Goal: Task Accomplishment & Management: Use online tool/utility

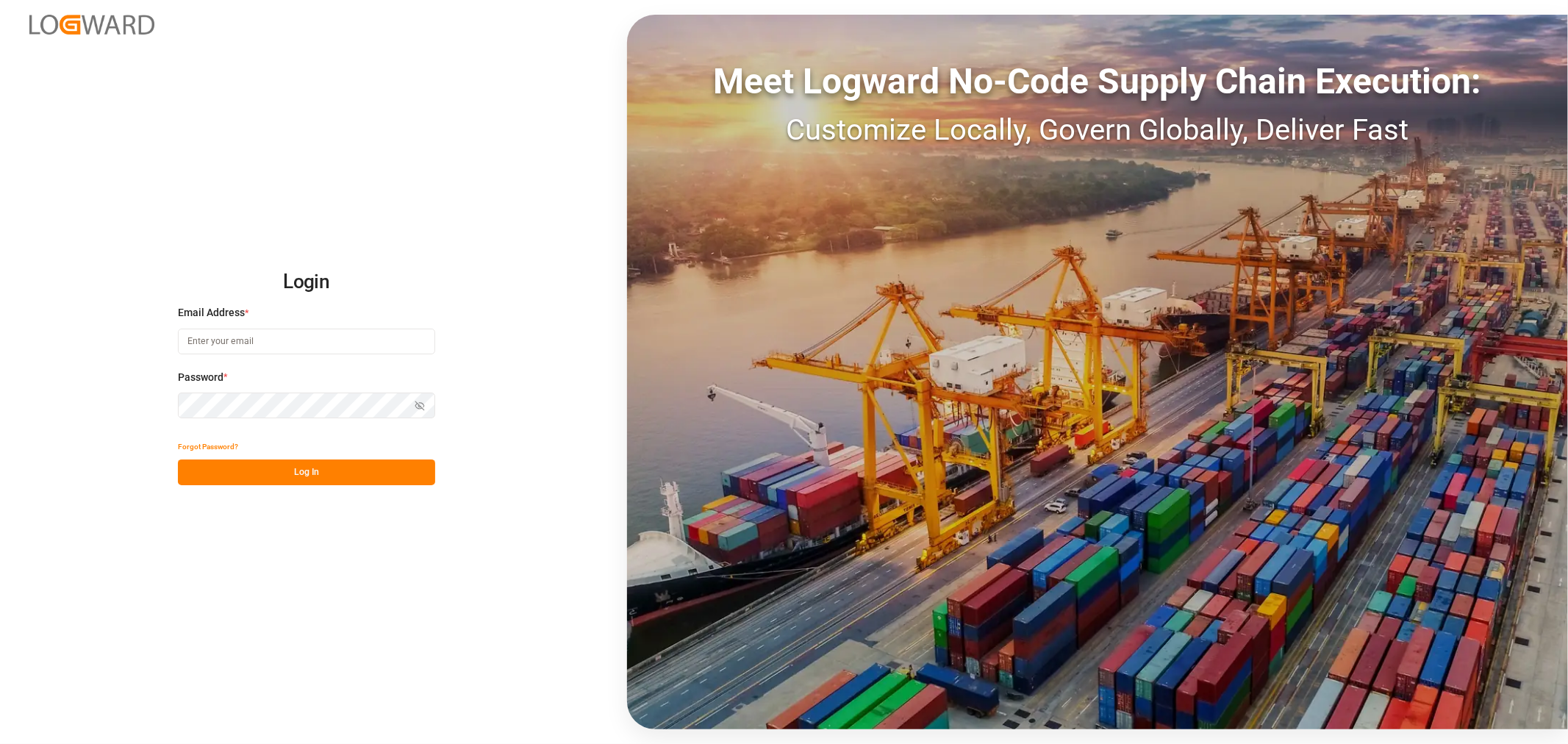
type input "[EMAIL_ADDRESS][DOMAIN_NAME]"
click at [305, 468] on button "Log In" at bounding box center [307, 472] width 257 height 26
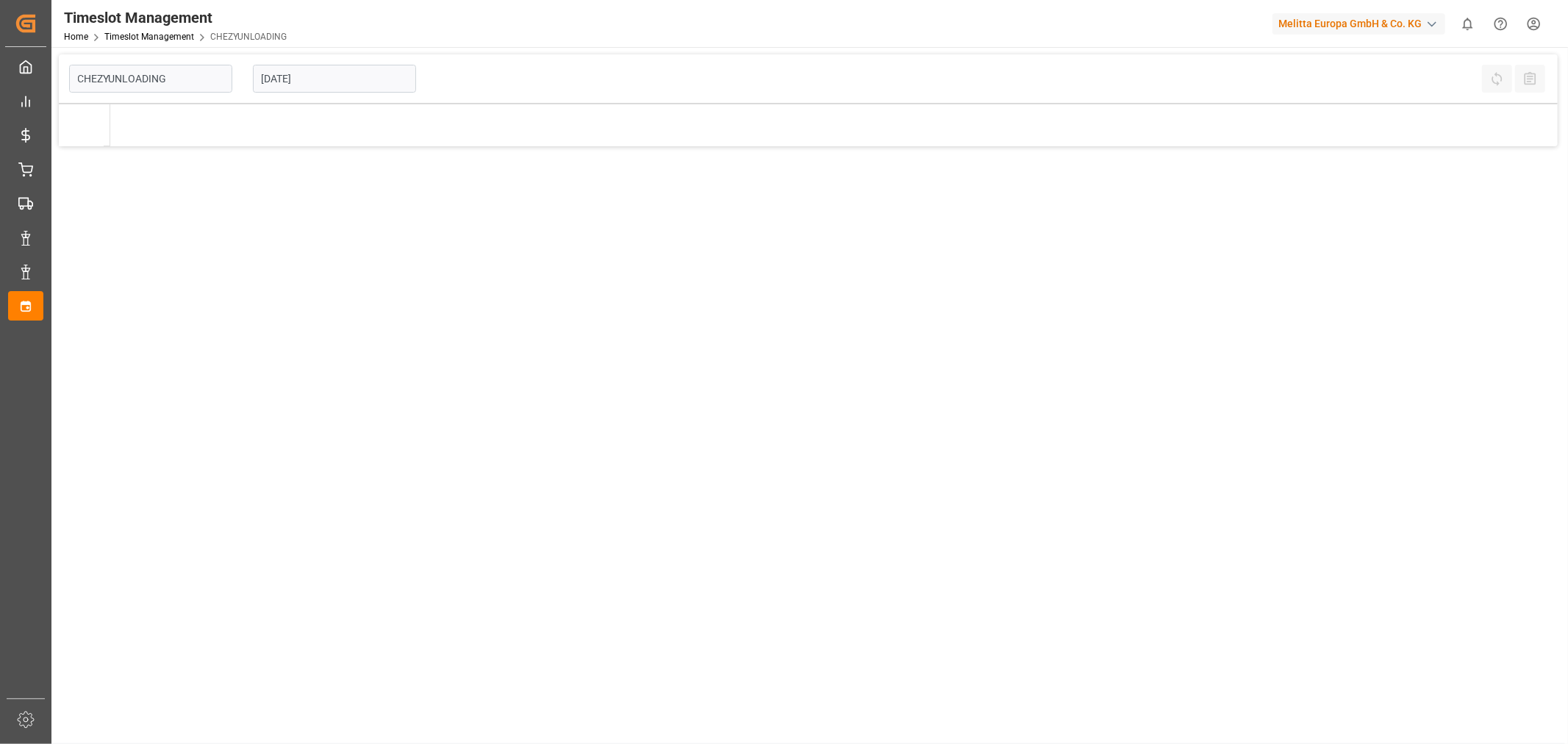
type input "Chezy Unloading"
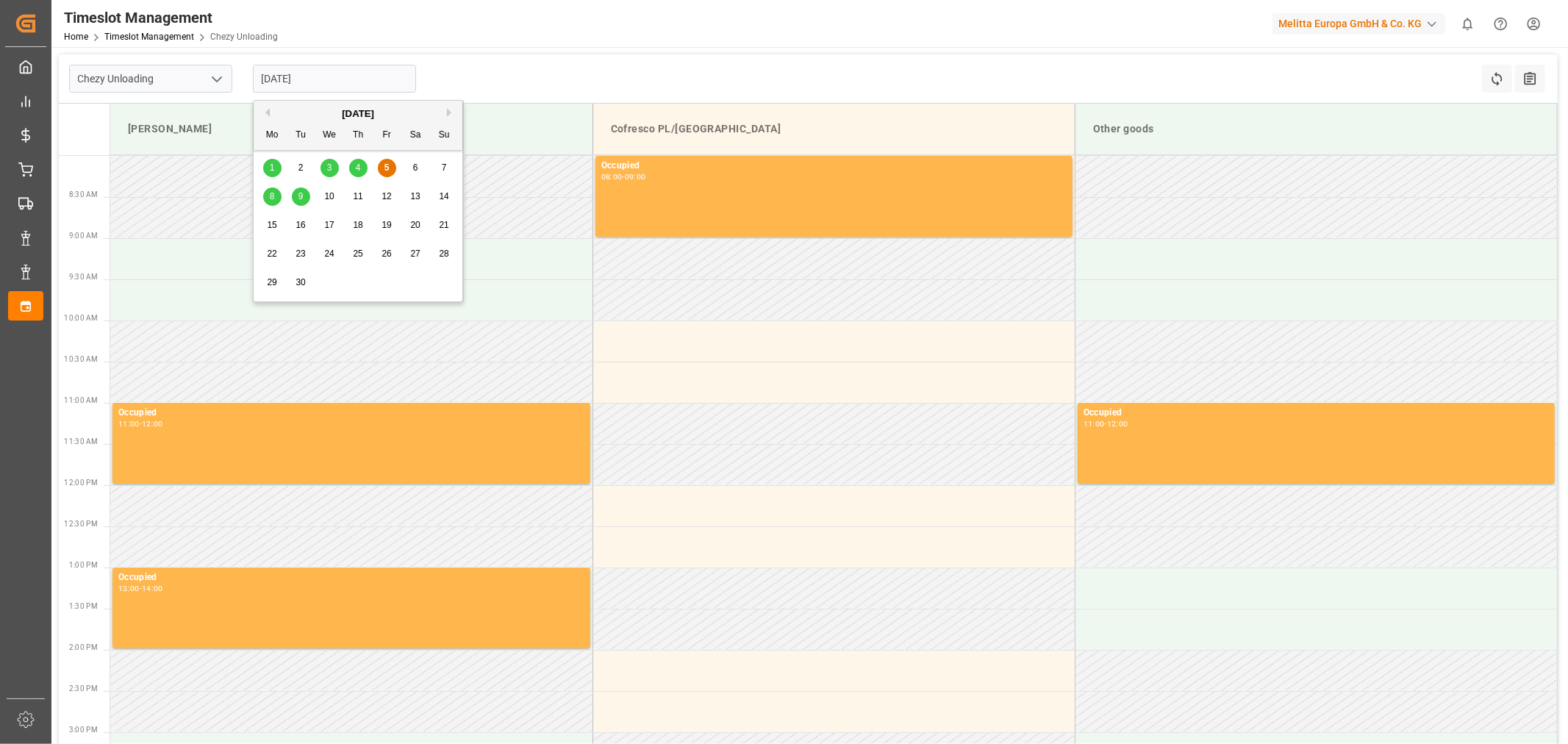
click at [326, 72] on input "05-09-2025" at bounding box center [334, 78] width 163 height 28
click at [272, 200] on span "8" at bounding box center [273, 196] width 5 height 10
type input "[DATE]"
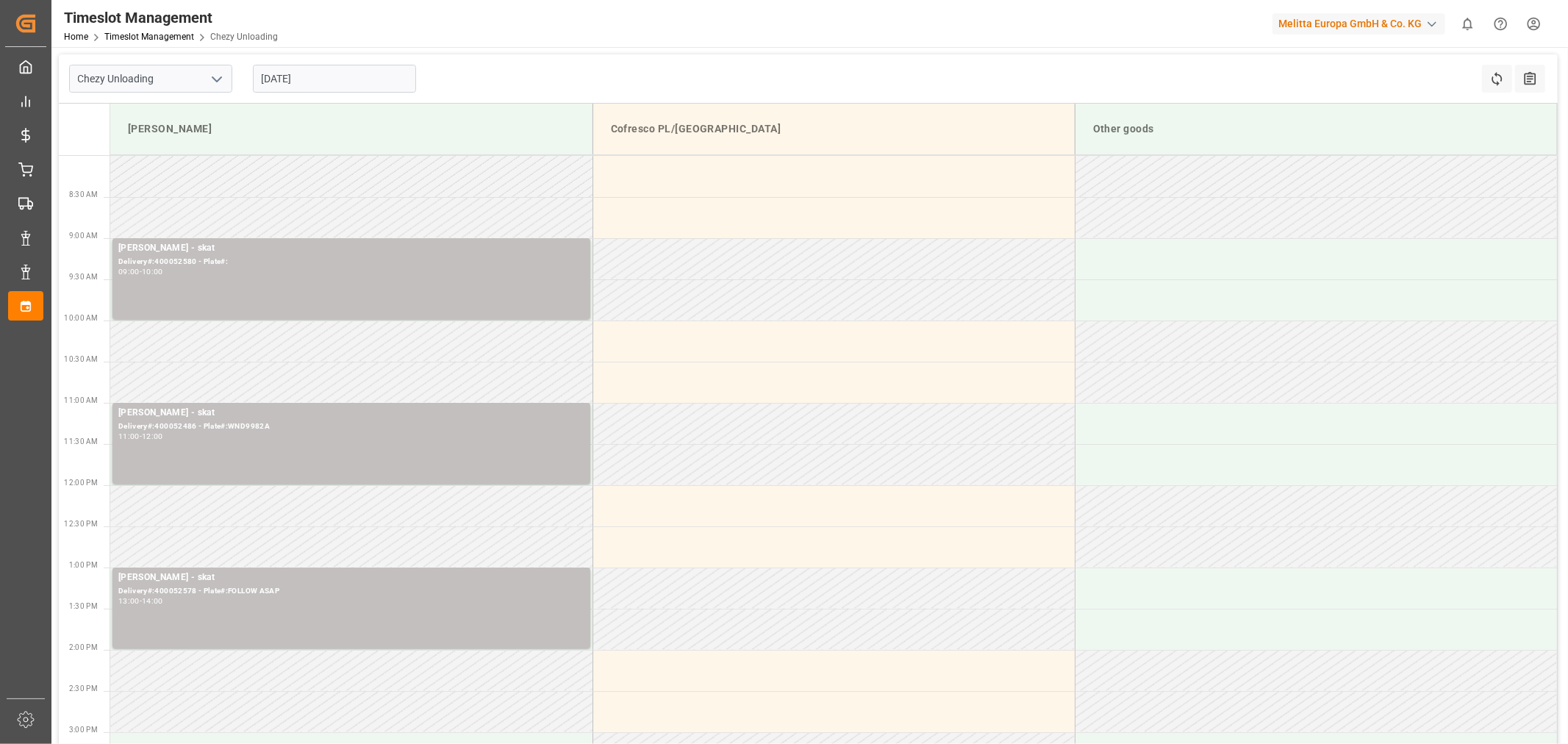
click at [342, 537] on td at bounding box center [351, 547] width 482 height 41
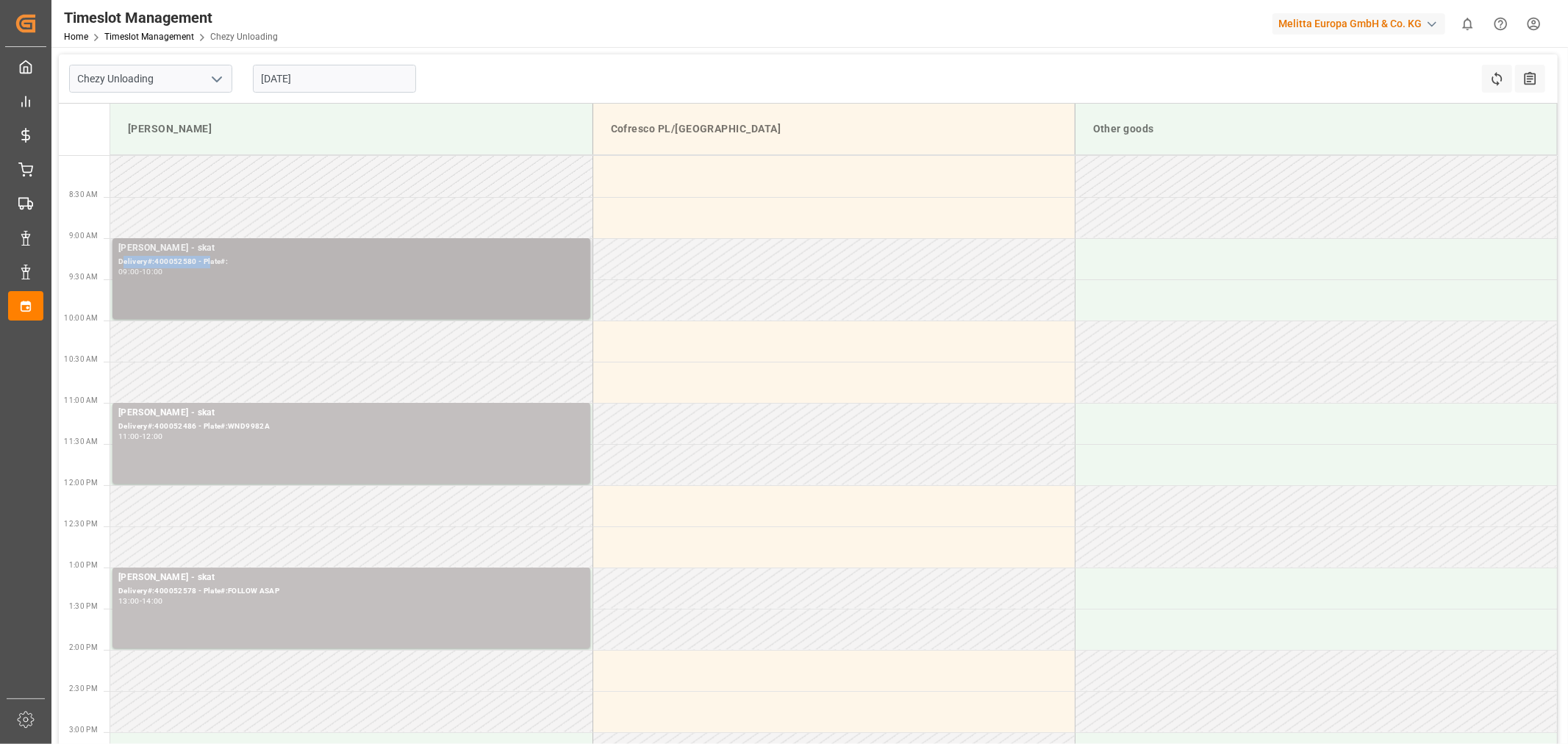
drag, startPoint x: 201, startPoint y: 266, endPoint x: 122, endPoint y: 265, distance: 79.0
click at [122, 265] on div "Delivery#:400052580 - Plate#:" at bounding box center [351, 262] width 466 height 13
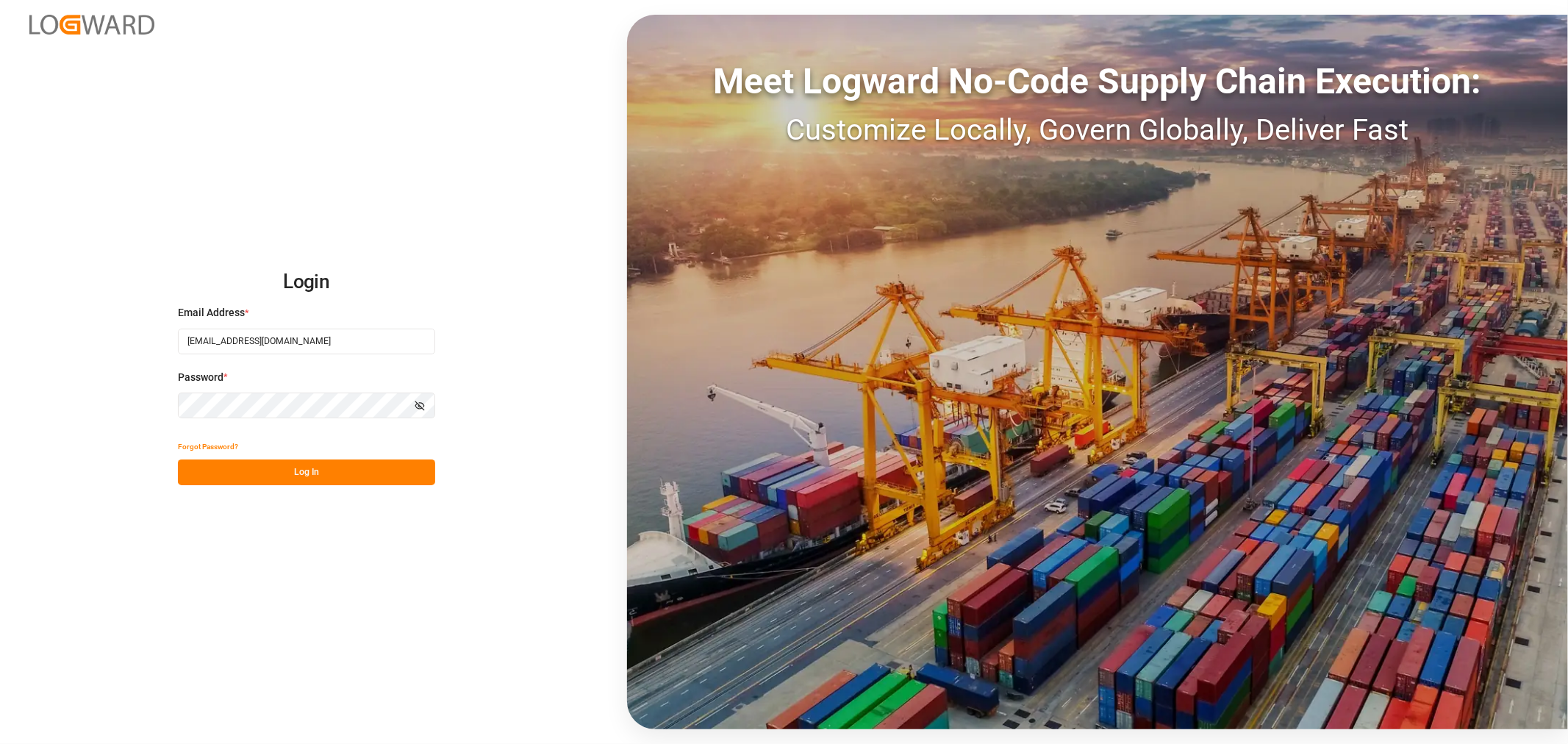
click at [360, 475] on button "Log In" at bounding box center [307, 472] width 257 height 26
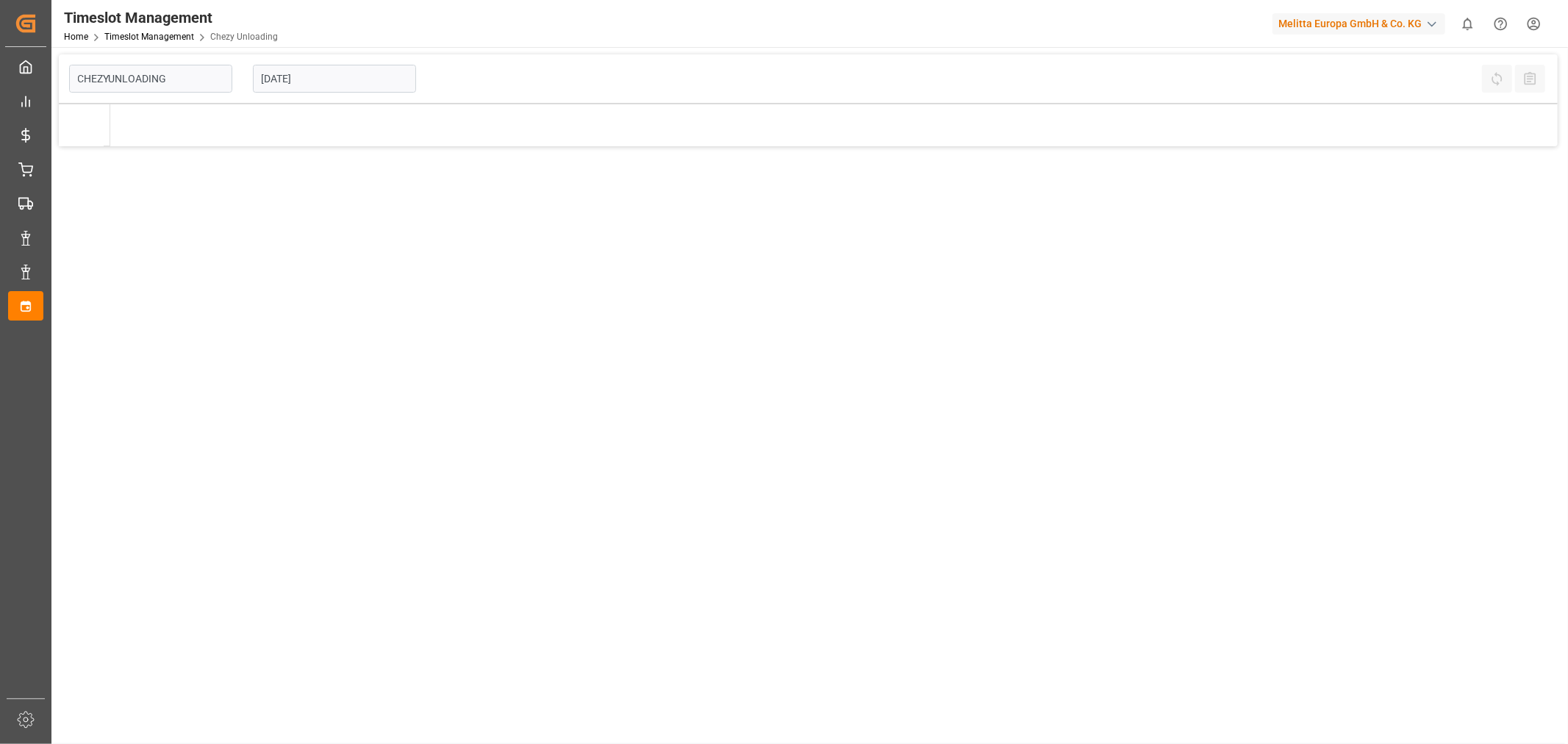
type input "Chezy Unloading"
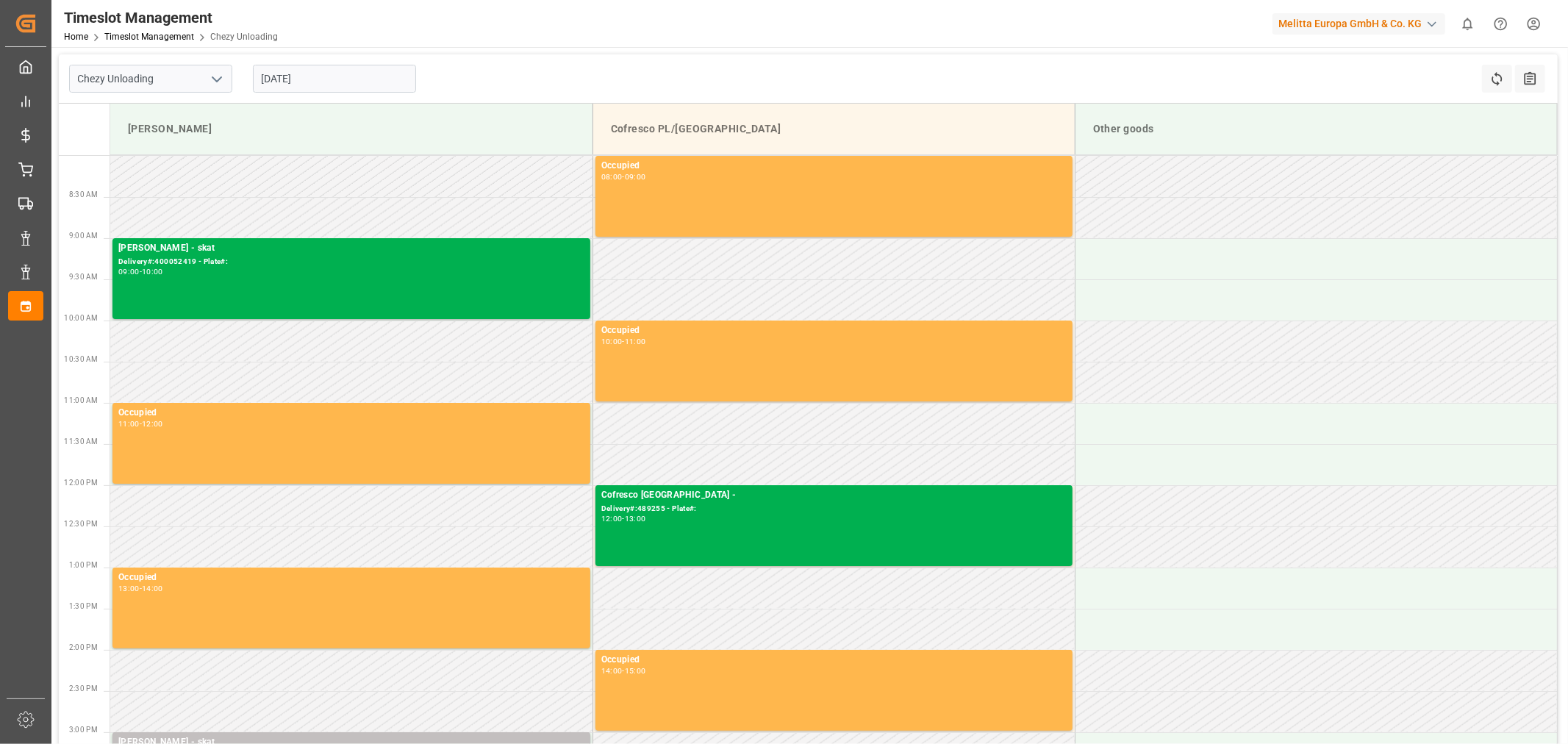
click at [274, 83] on input "[DATE]" at bounding box center [334, 78] width 163 height 28
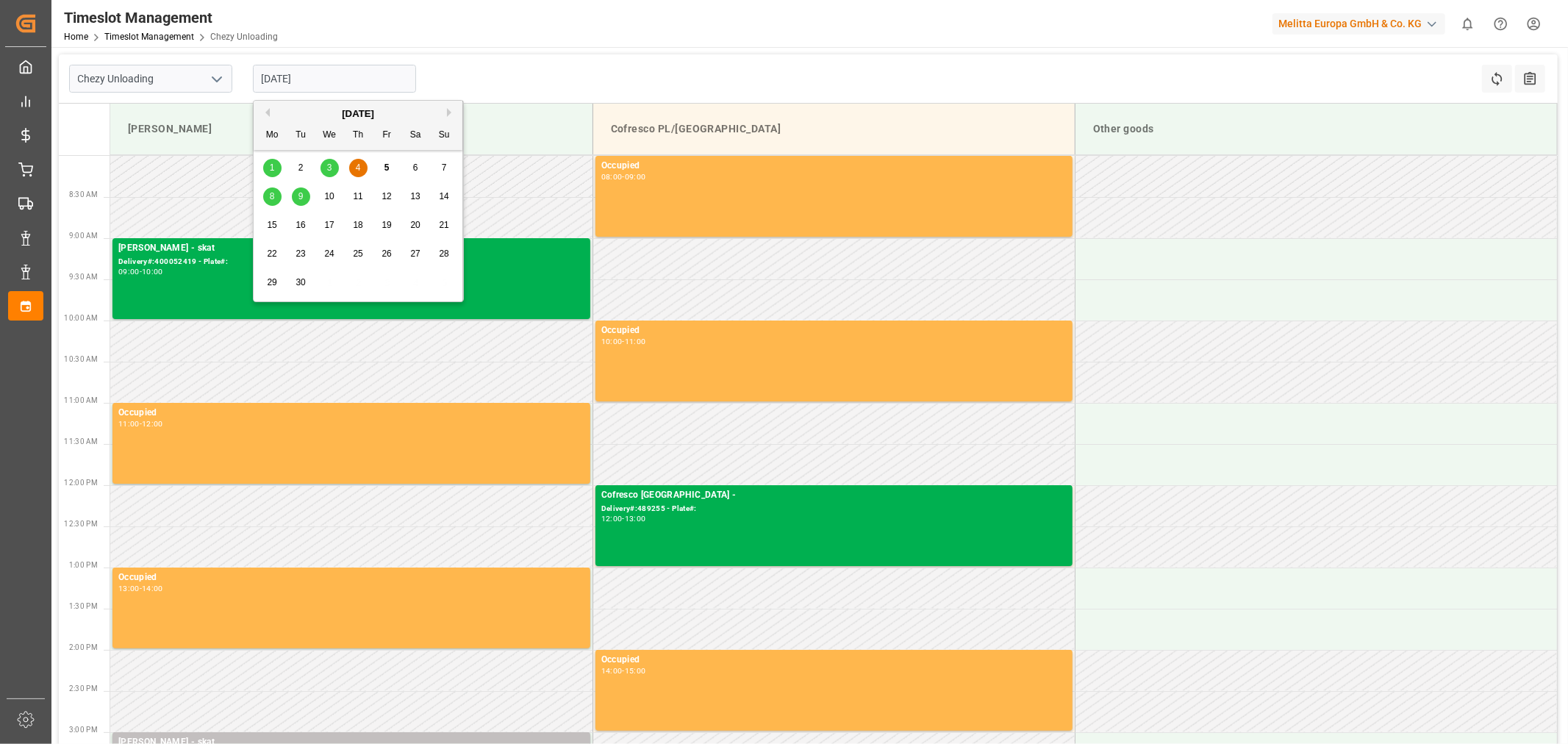
click at [275, 196] on div "8" at bounding box center [273, 197] width 19 height 18
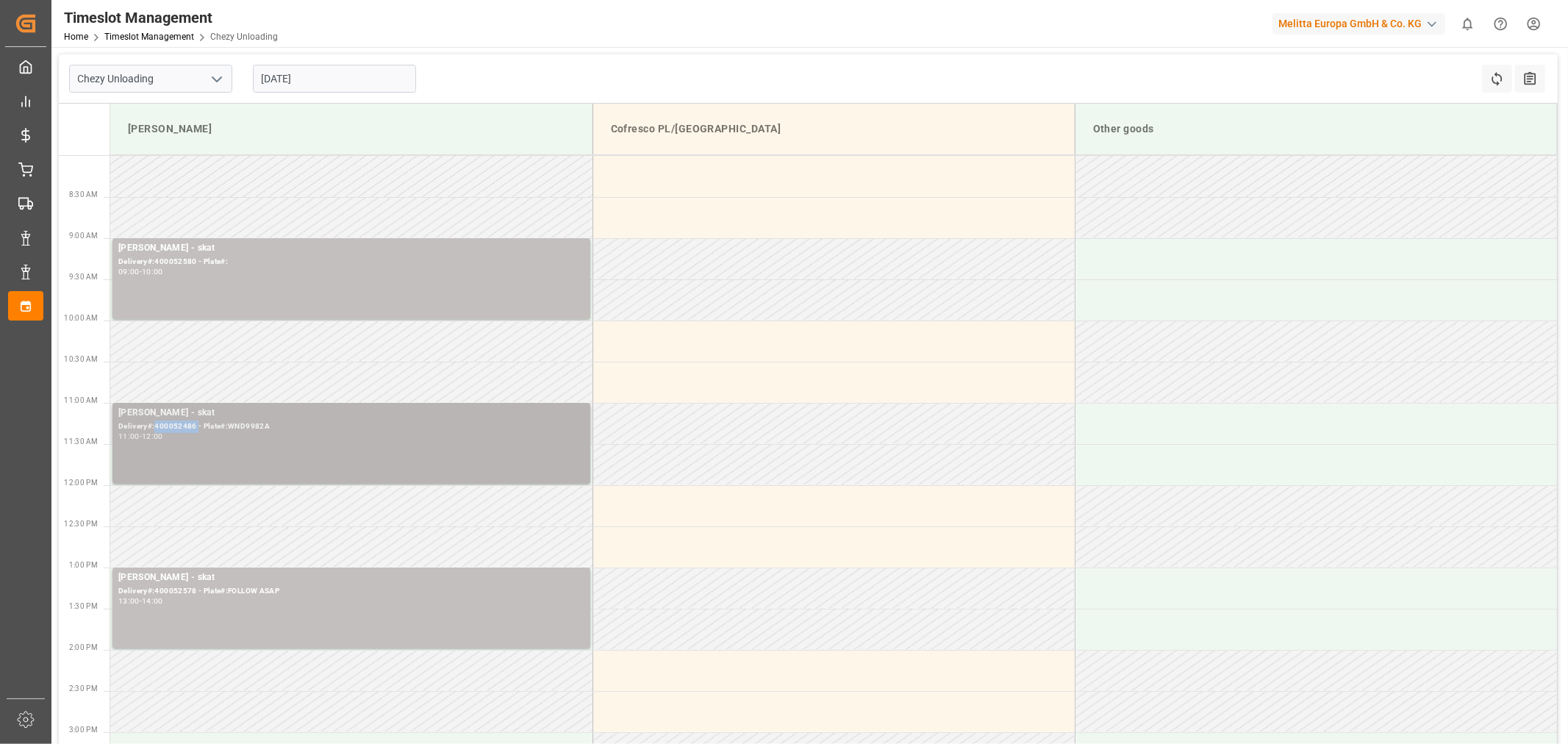
copy div "400052486"
drag, startPoint x: 195, startPoint y: 424, endPoint x: 156, endPoint y: 430, distance: 39.5
click at [156, 430] on div "Delivery#:400052486 - Plate#:WND9982A" at bounding box center [351, 426] width 466 height 13
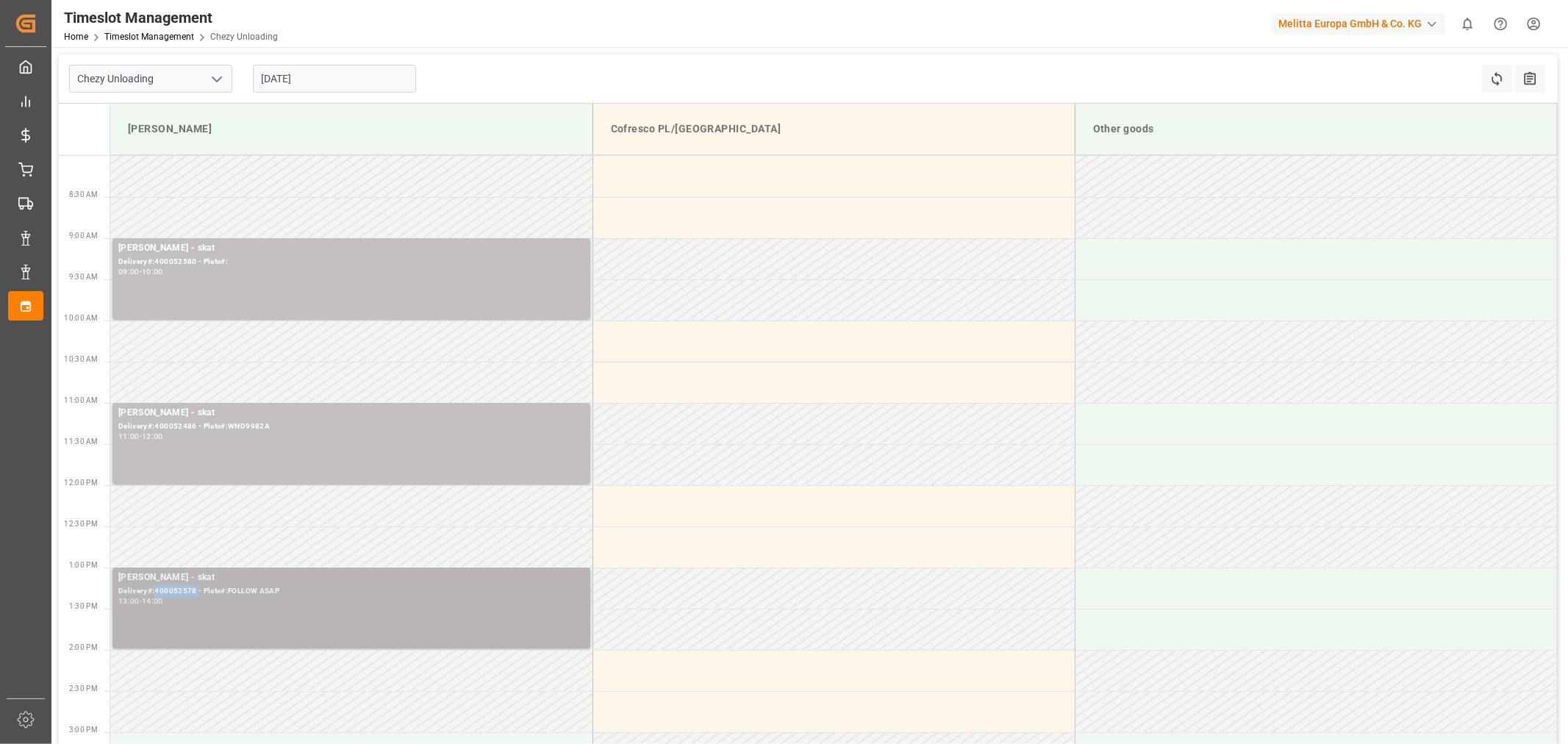
drag, startPoint x: 196, startPoint y: 585, endPoint x: 156, endPoint y: 596, distance: 41.5
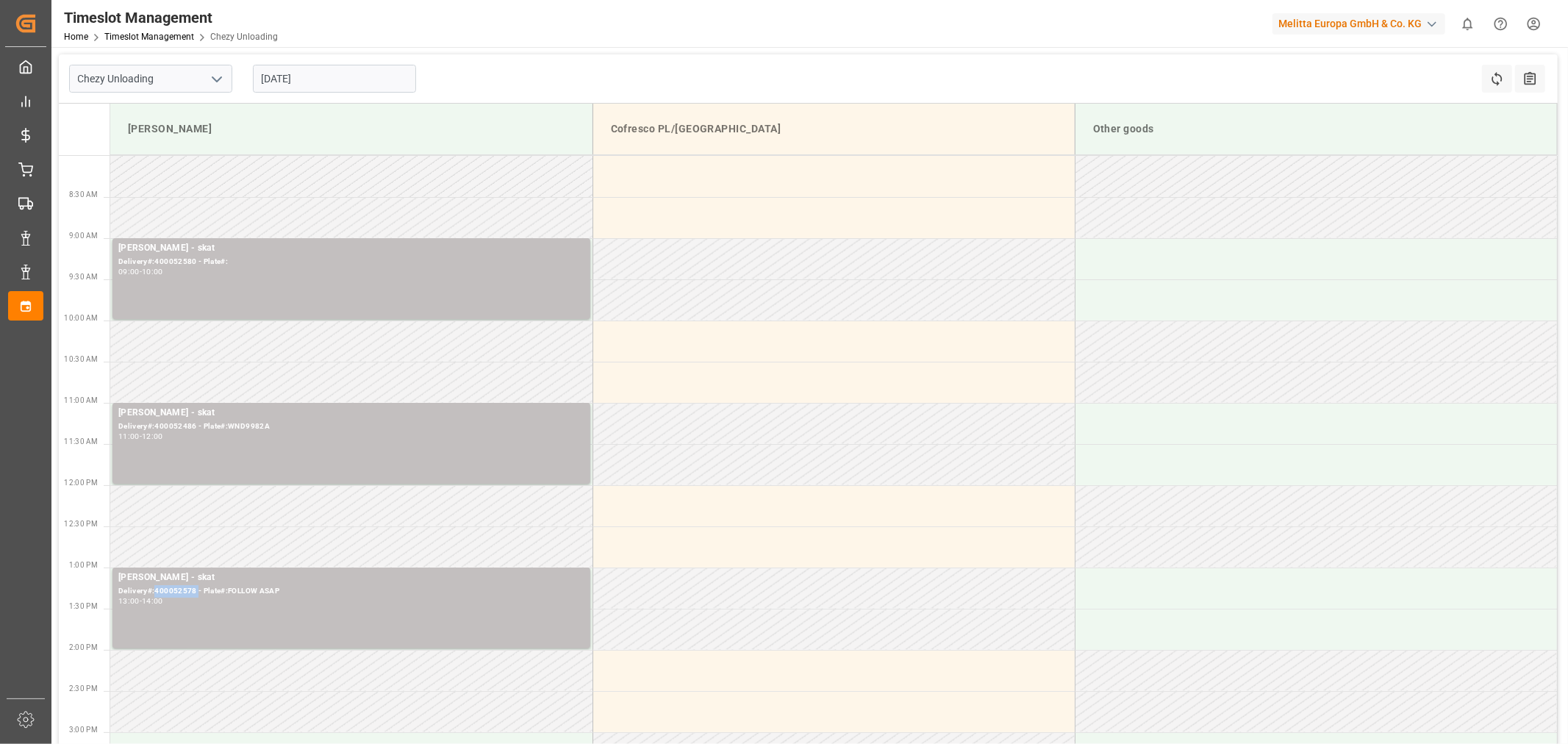
drag, startPoint x: 452, startPoint y: 110, endPoint x: 501, endPoint y: 227, distance: 126.8
click at [508, 305] on div "[PERSON_NAME] PL/[GEOGRAPHIC_DATA] Other goods 8:30 AM 9:00 AM 9:30 AM 10:00 AM…" at bounding box center [808, 522] width 1499 height 835
drag, startPoint x: 537, startPoint y: 61, endPoint x: 472, endPoint y: 32, distance: 71.2
click at [472, 32] on div "Timeslot Management Home Timeslot Management Chezy Unloading Melitta Europa Gmb…" at bounding box center [804, 23] width 1526 height 47
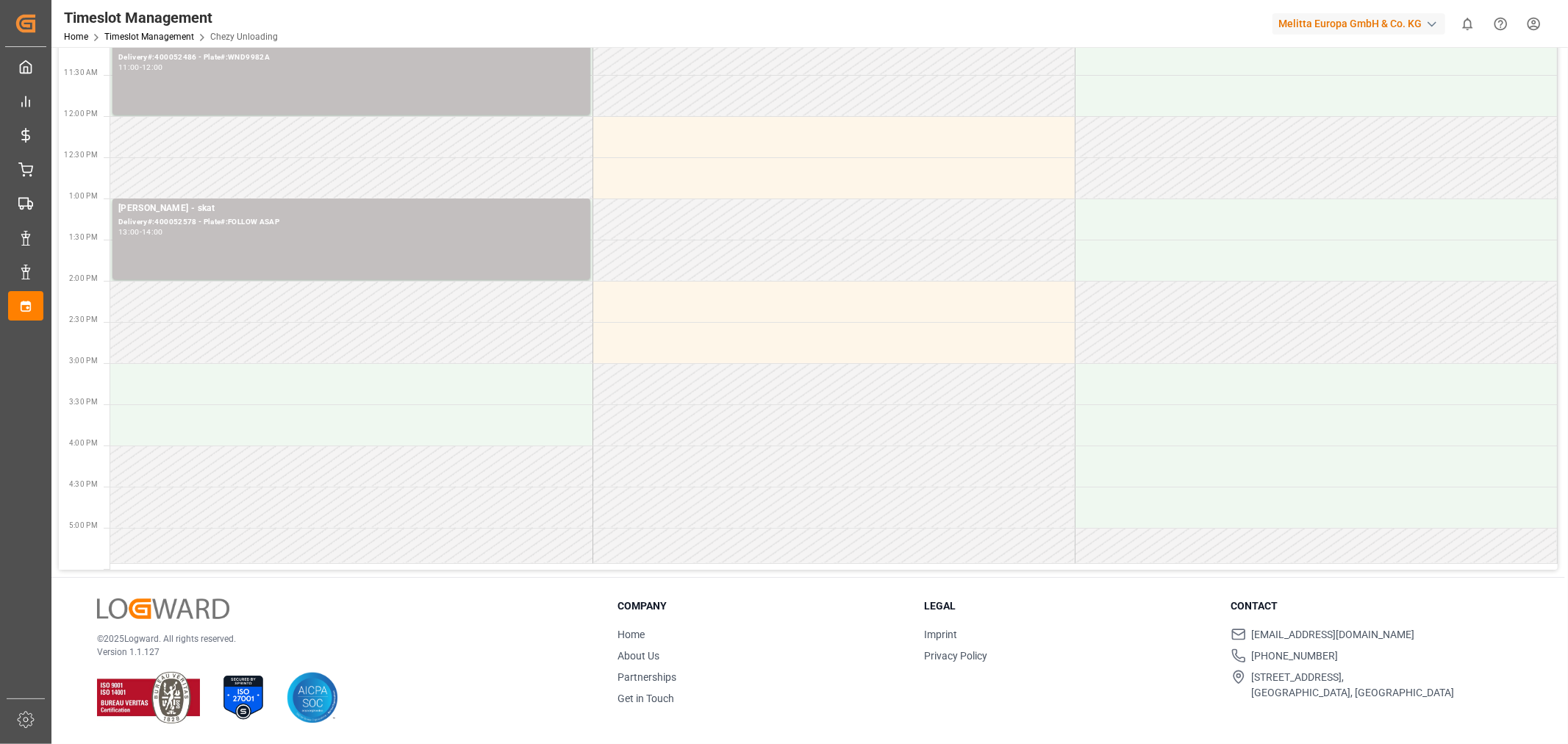
drag, startPoint x: 544, startPoint y: 307, endPoint x: 421, endPoint y: 305, distance: 123.0
click at [421, 305] on td at bounding box center [351, 301] width 482 height 41
drag, startPoint x: 427, startPoint y: 302, endPoint x: 159, endPoint y: 303, distance: 268.0
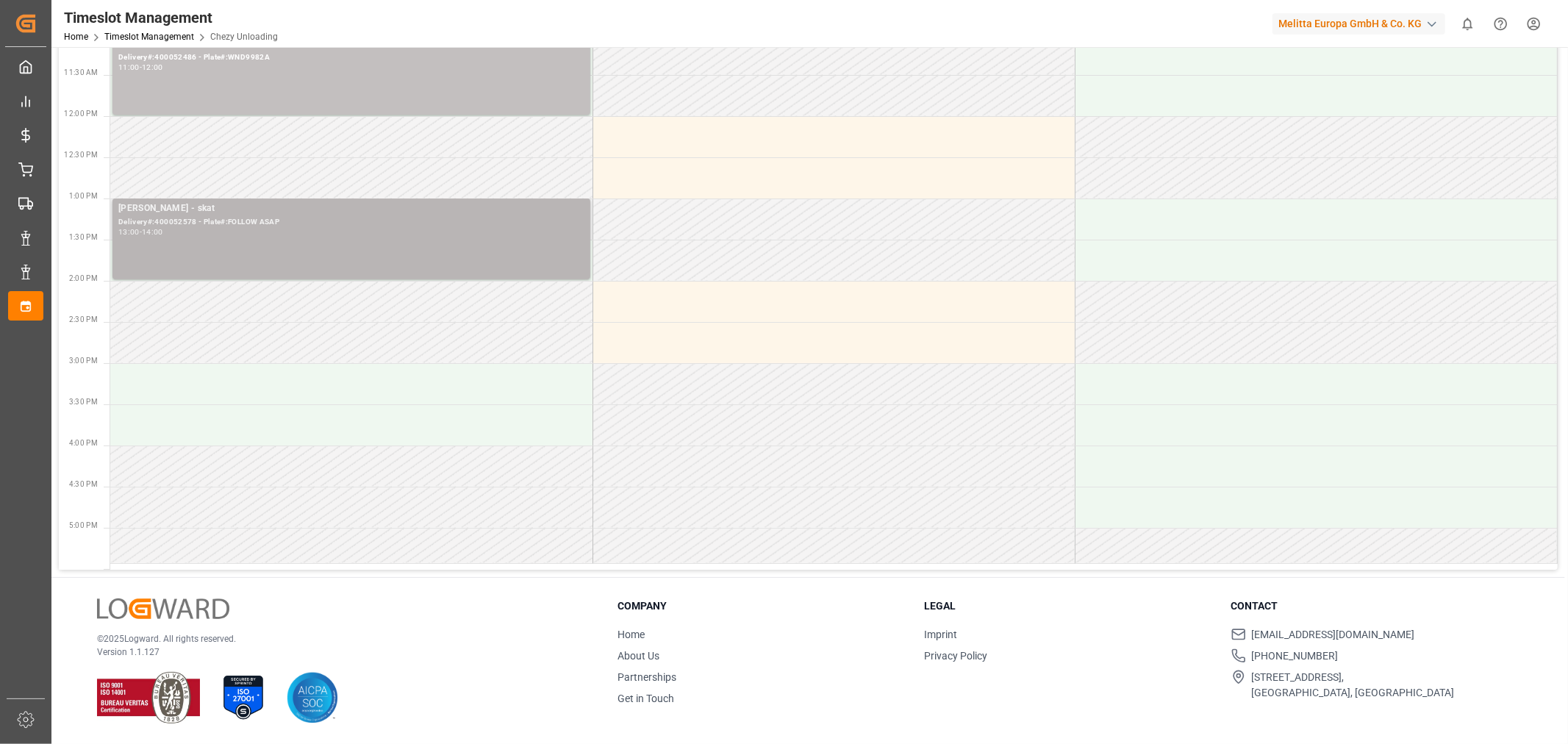
drag, startPoint x: 159, startPoint y: 303, endPoint x: 170, endPoint y: 207, distance: 96.6
click at [170, 207] on div "[PERSON_NAME] - skat" at bounding box center [351, 208] width 466 height 14
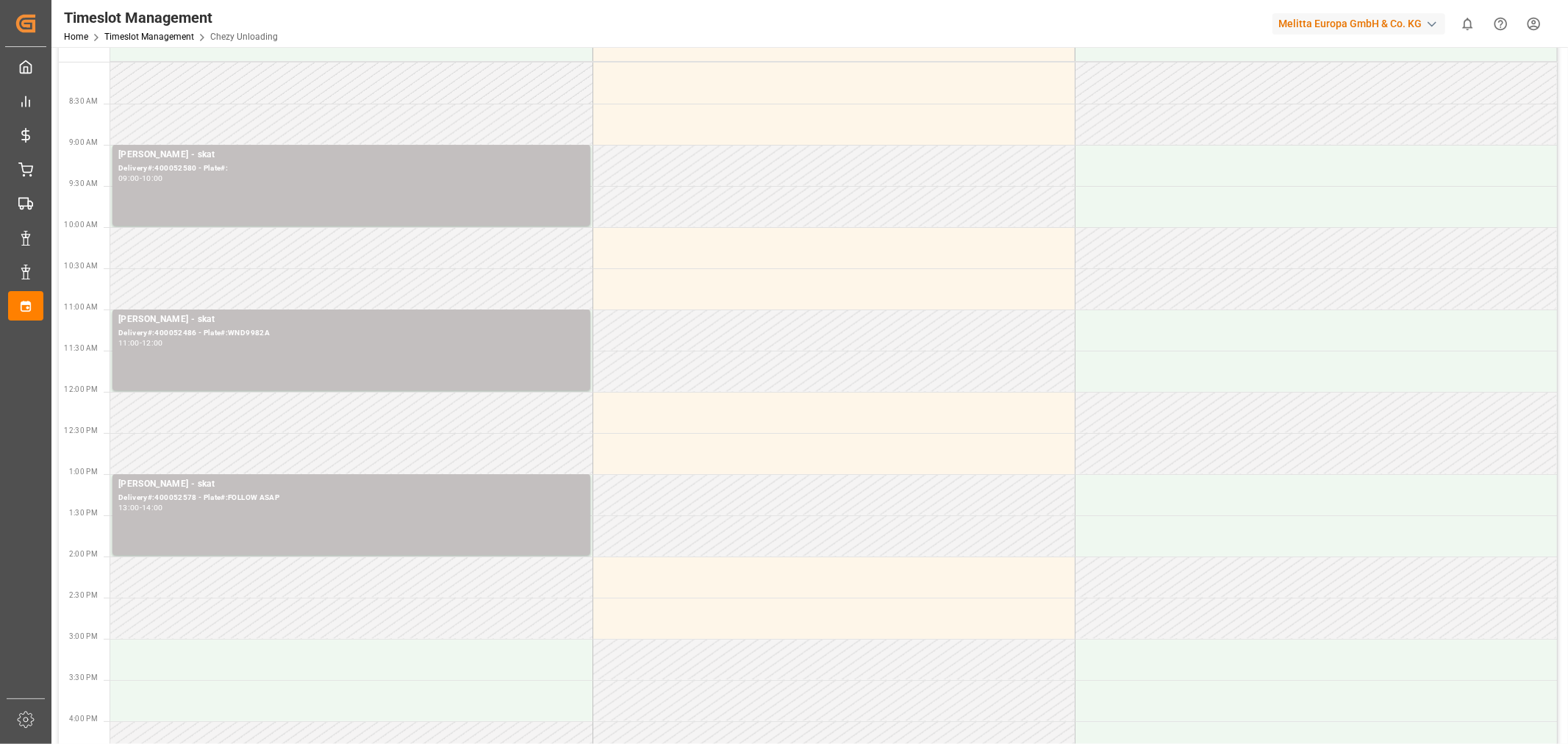
scroll to position [0, 0]
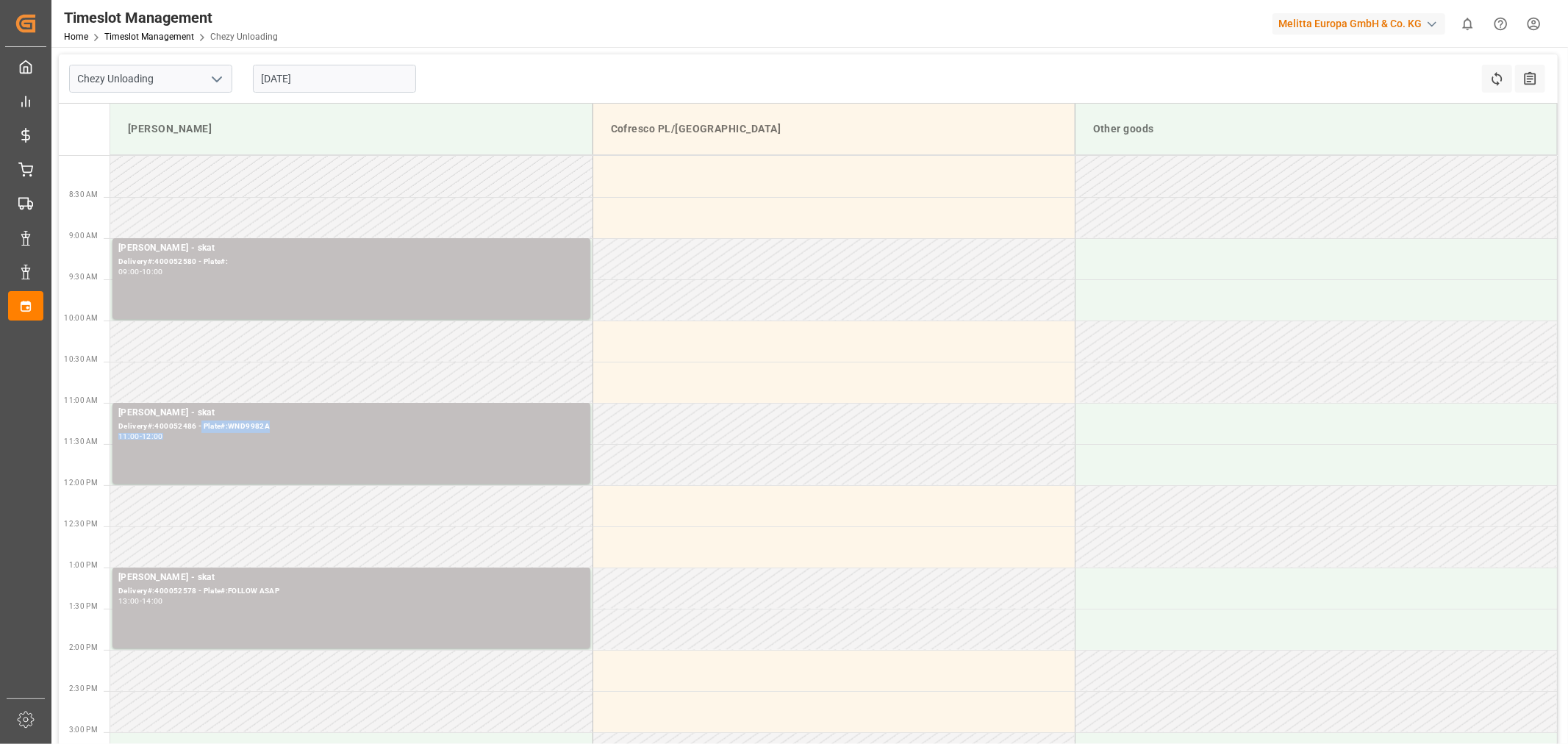
drag, startPoint x: 199, startPoint y: 428, endPoint x: 170, endPoint y: 520, distance: 96.5
click at [170, 520] on tbody "[PERSON_NAME] - skat Delivery#:400052580 - Plate#: 09:00 - 10:00 [PERSON_NAME] …" at bounding box center [833, 544] width 1446 height 776
click at [168, 527] on td at bounding box center [351, 547] width 482 height 41
drag, startPoint x: 694, startPoint y: 3, endPoint x: 588, endPoint y: 767, distance: 771.3
click at [588, 743] on html "Created by potrace 1.15, written by [PERSON_NAME] [DATE]-[DATE] Created by potr…" at bounding box center [784, 372] width 1568 height 744
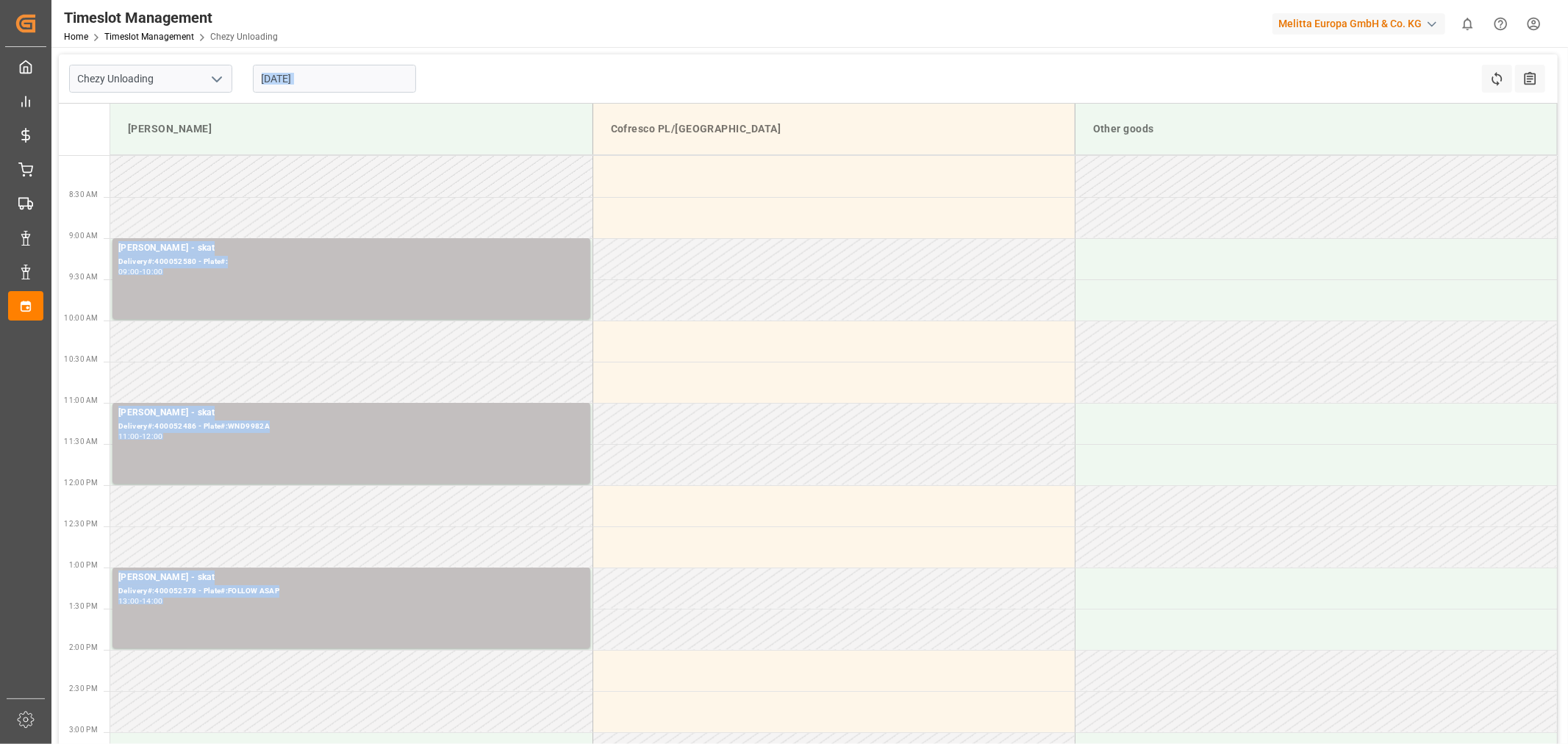
scroll to position [82, 0]
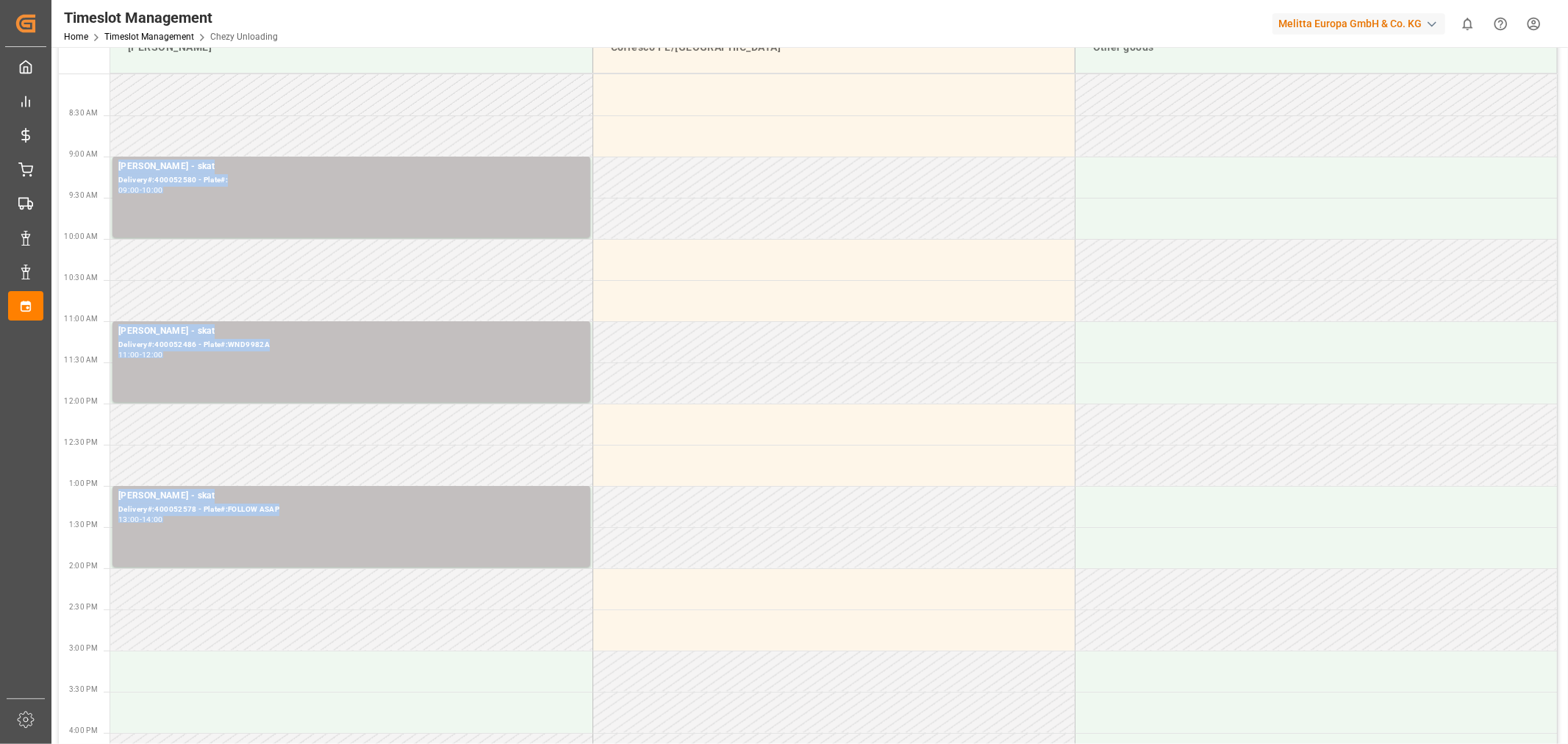
drag, startPoint x: 201, startPoint y: 494, endPoint x: 378, endPoint y: 114, distance: 419.2
click at [378, 114] on td at bounding box center [351, 95] width 482 height 41
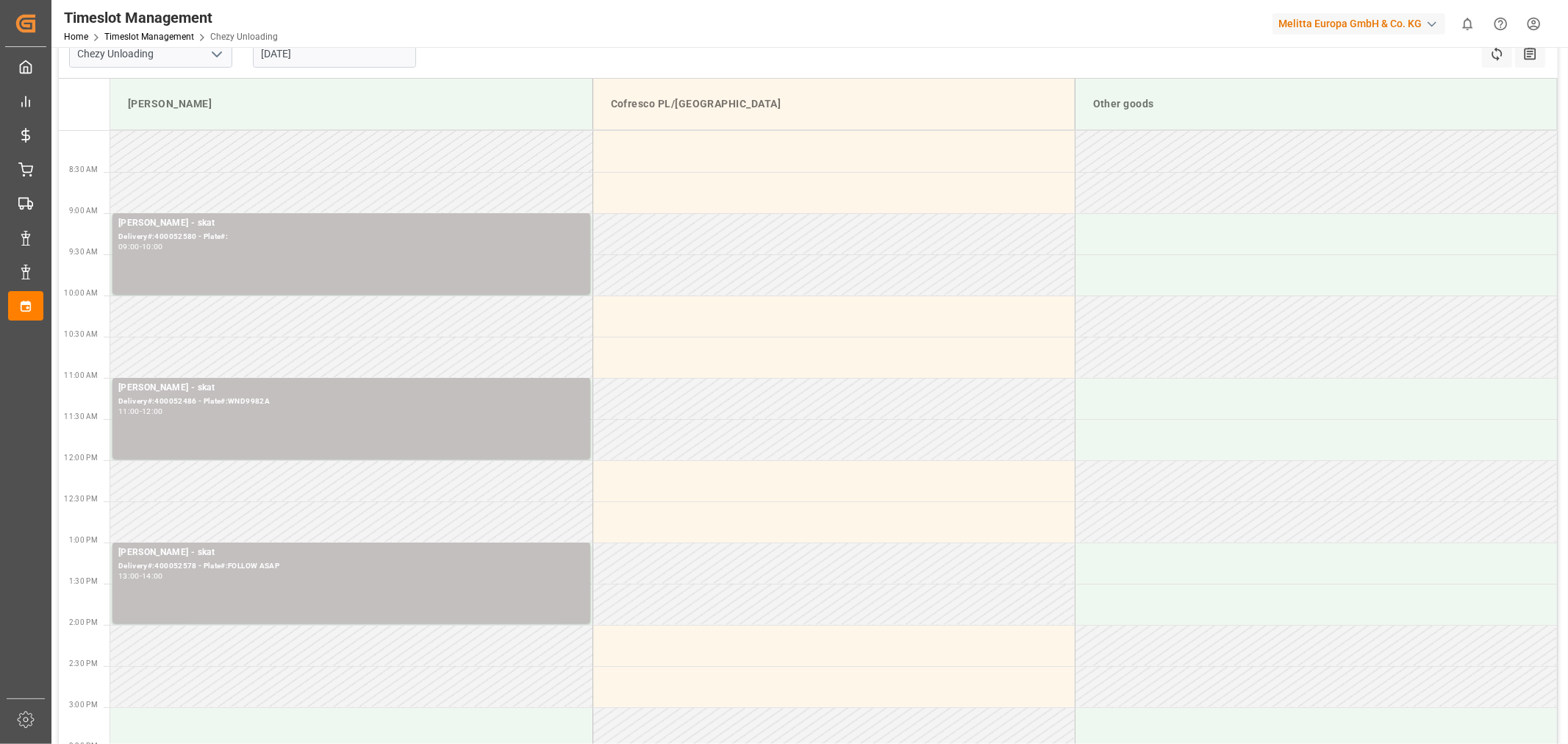
scroll to position [0, 0]
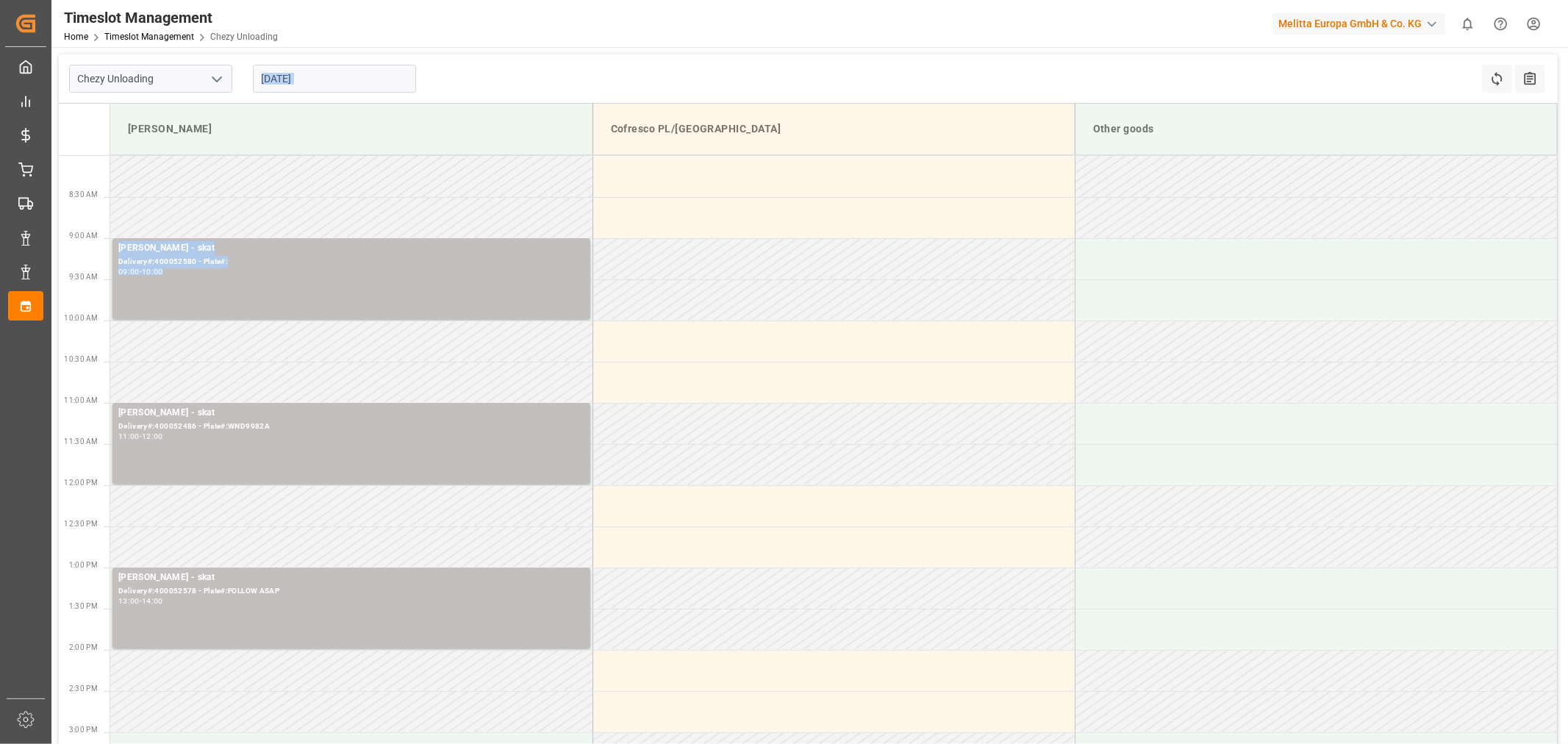
drag, startPoint x: 540, startPoint y: 94, endPoint x: 568, endPoint y: 332, distance: 239.6
click at [568, 332] on div "Chezy Unloading [DATE] Refresh Time Slots All Audits Melitta G Cofresco PL/[GEO…" at bounding box center [808, 497] width 1499 height 885
click at [523, 28] on div "Timeslot Management Home Timeslot Management Chezy Unloading Melitta Europa Gmb…" at bounding box center [804, 23] width 1526 height 47
drag, startPoint x: 348, startPoint y: 170, endPoint x: 723, endPoint y: 28, distance: 401.0
click at [318, 79] on input "[DATE]" at bounding box center [334, 78] width 163 height 28
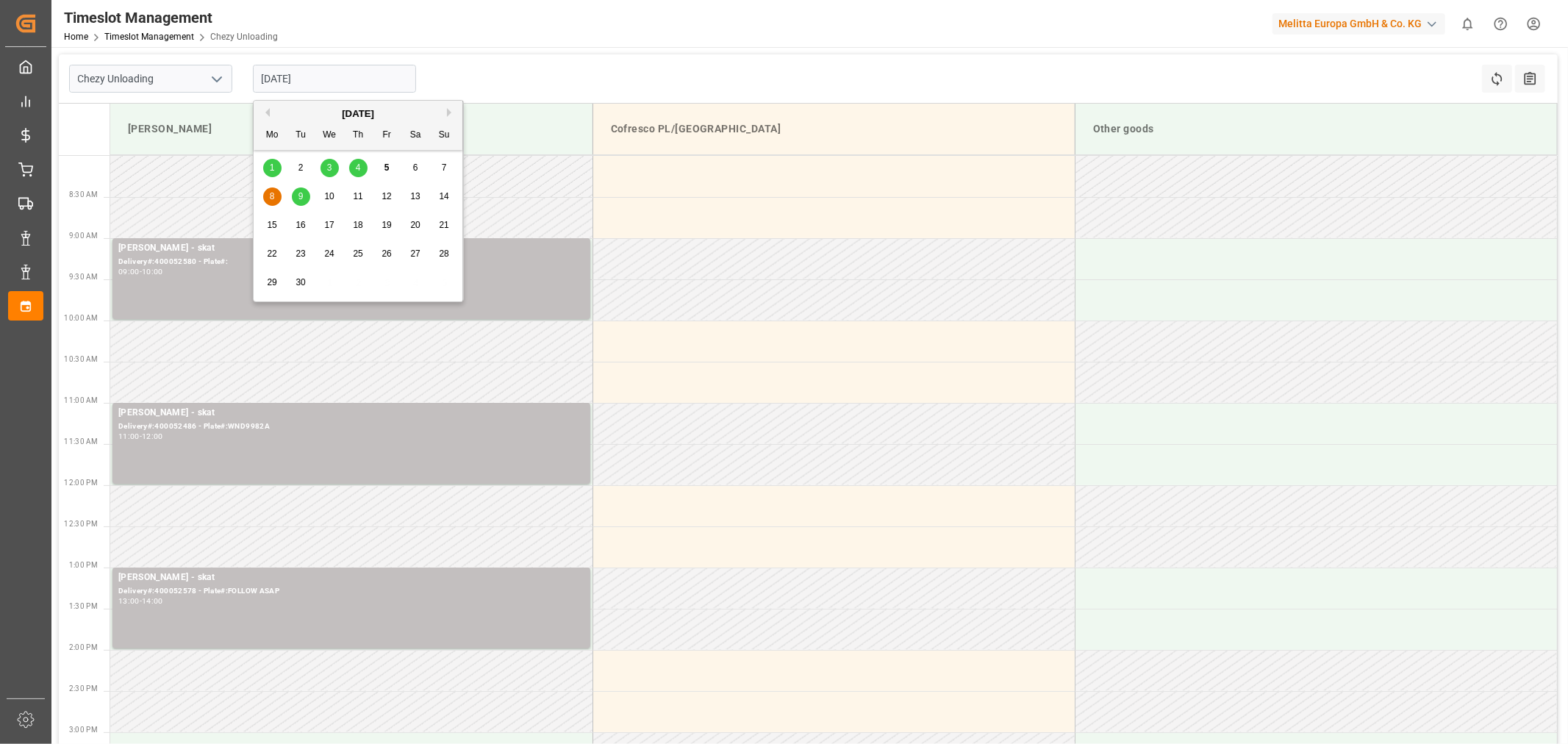
click at [306, 191] on div "9" at bounding box center [301, 197] width 19 height 18
type input "[DATE]"
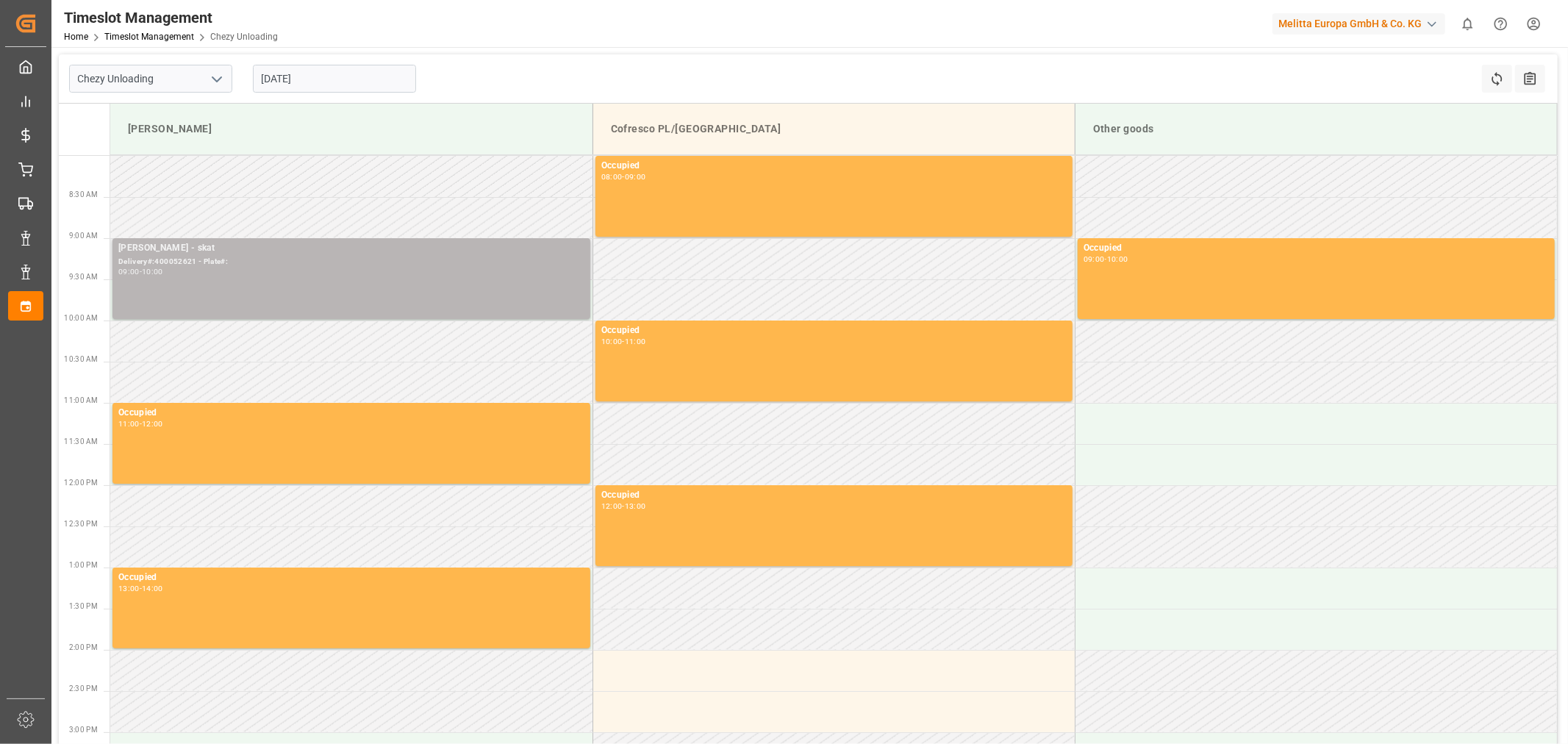
click at [253, 269] on div "09:00 - 10:00" at bounding box center [351, 272] width 466 height 8
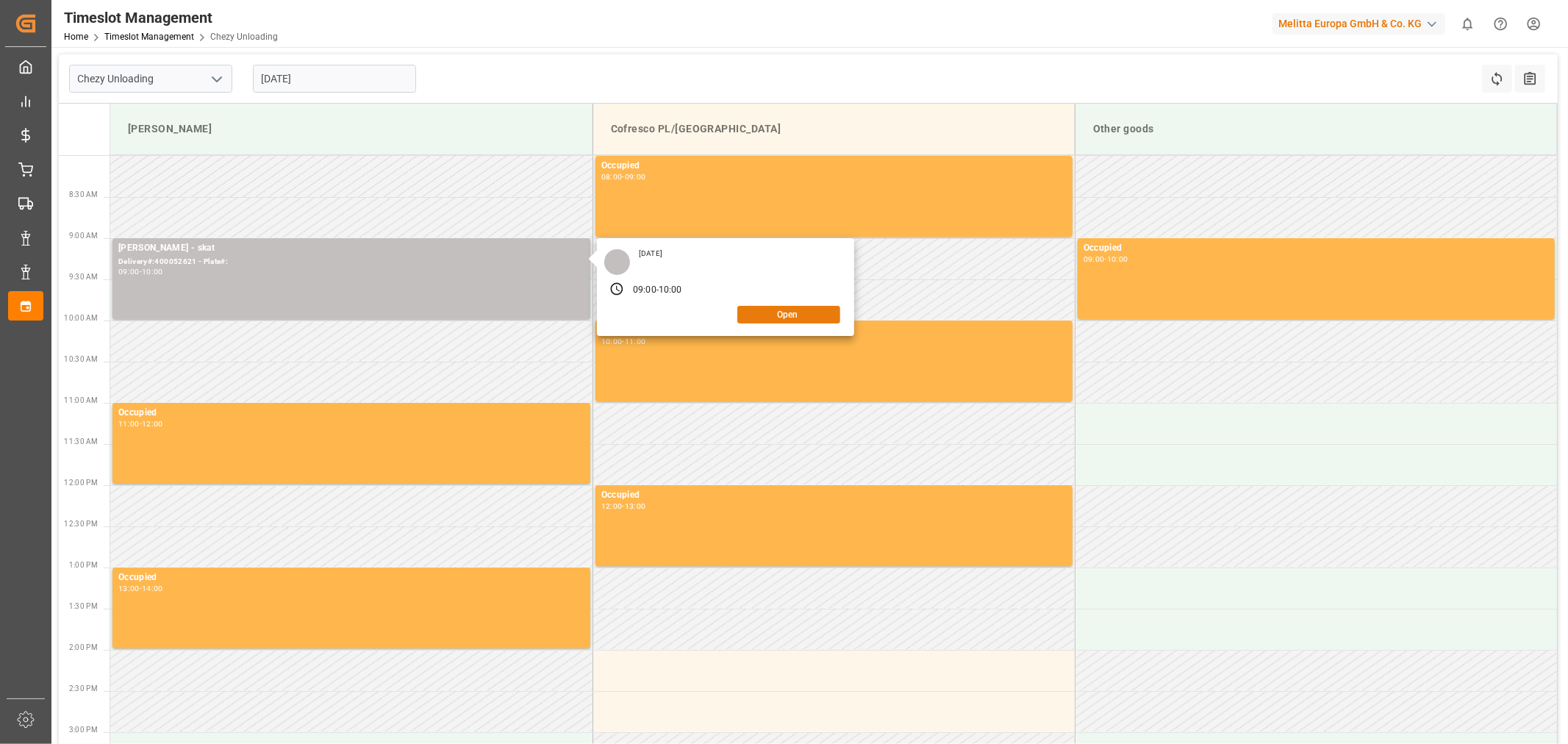
click at [767, 312] on button "Open" at bounding box center [788, 314] width 103 height 18
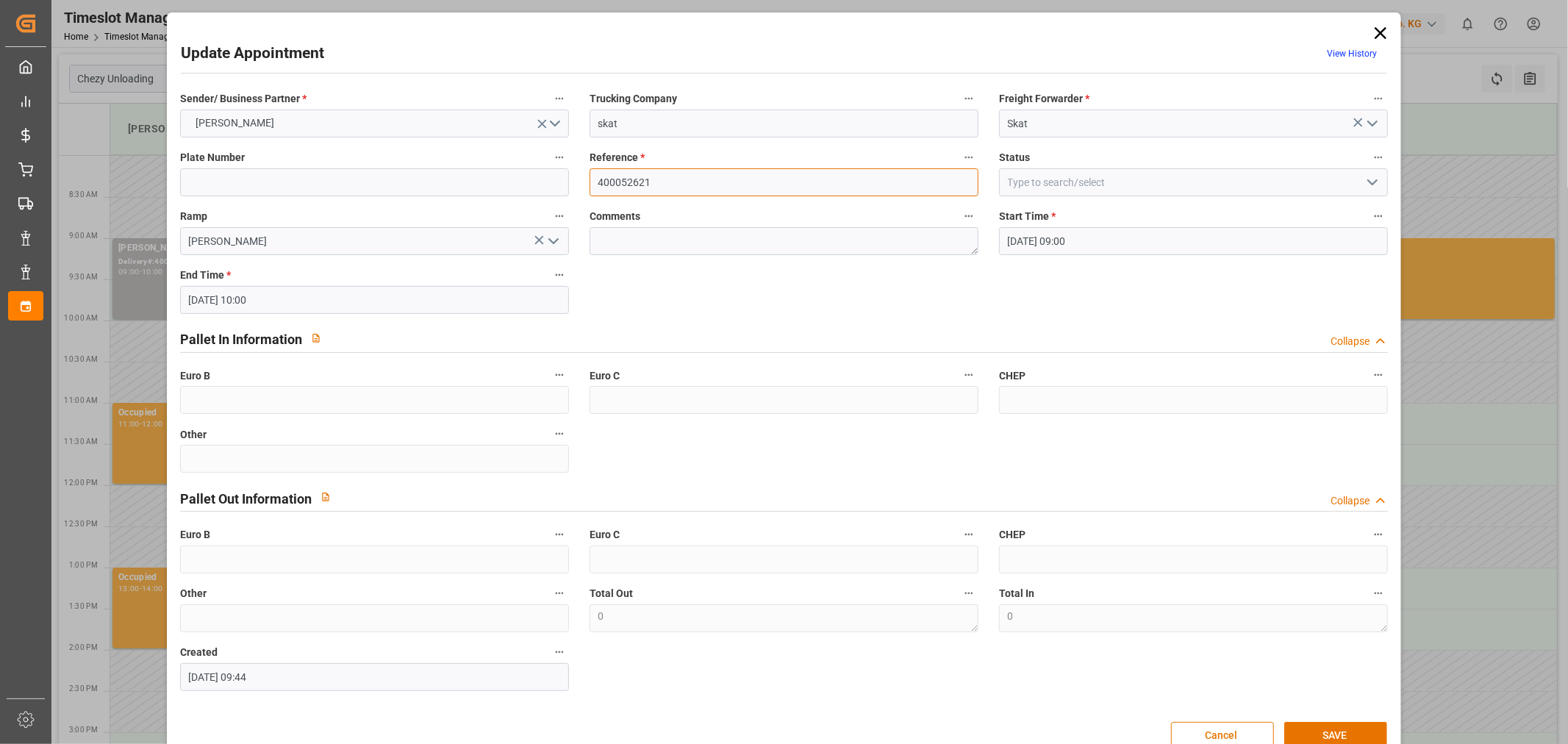
click at [694, 184] on input "400052621" at bounding box center [784, 182] width 389 height 28
paste input "486"
type input "400052486"
click at [1331, 730] on button "SAVE" at bounding box center [1335, 735] width 103 height 28
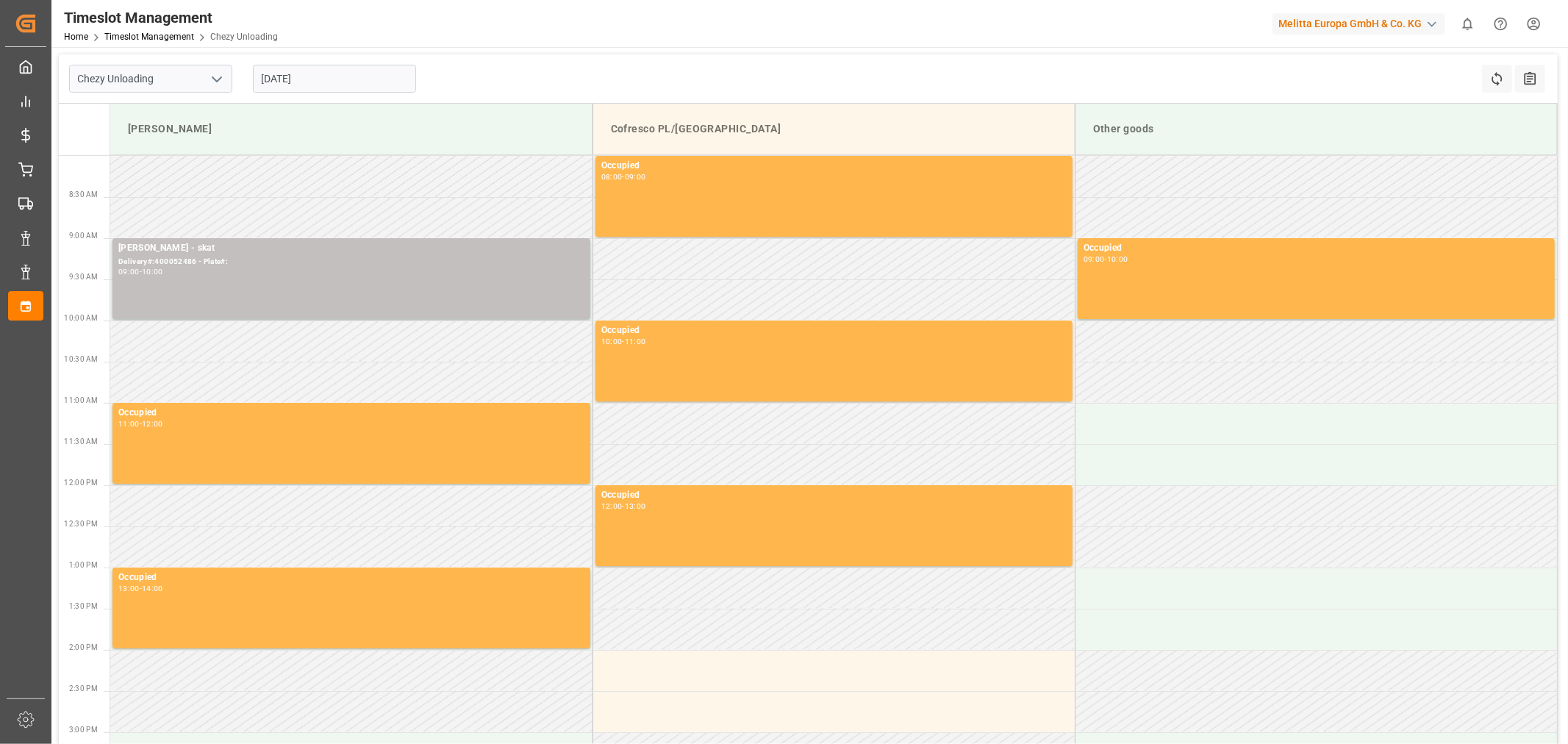
click at [314, 205] on td at bounding box center [351, 217] width 482 height 41
drag, startPoint x: 290, startPoint y: 101, endPoint x: 292, endPoint y: 75, distance: 26.1
click at [290, 93] on div "[DATE]" at bounding box center [335, 78] width 184 height 49
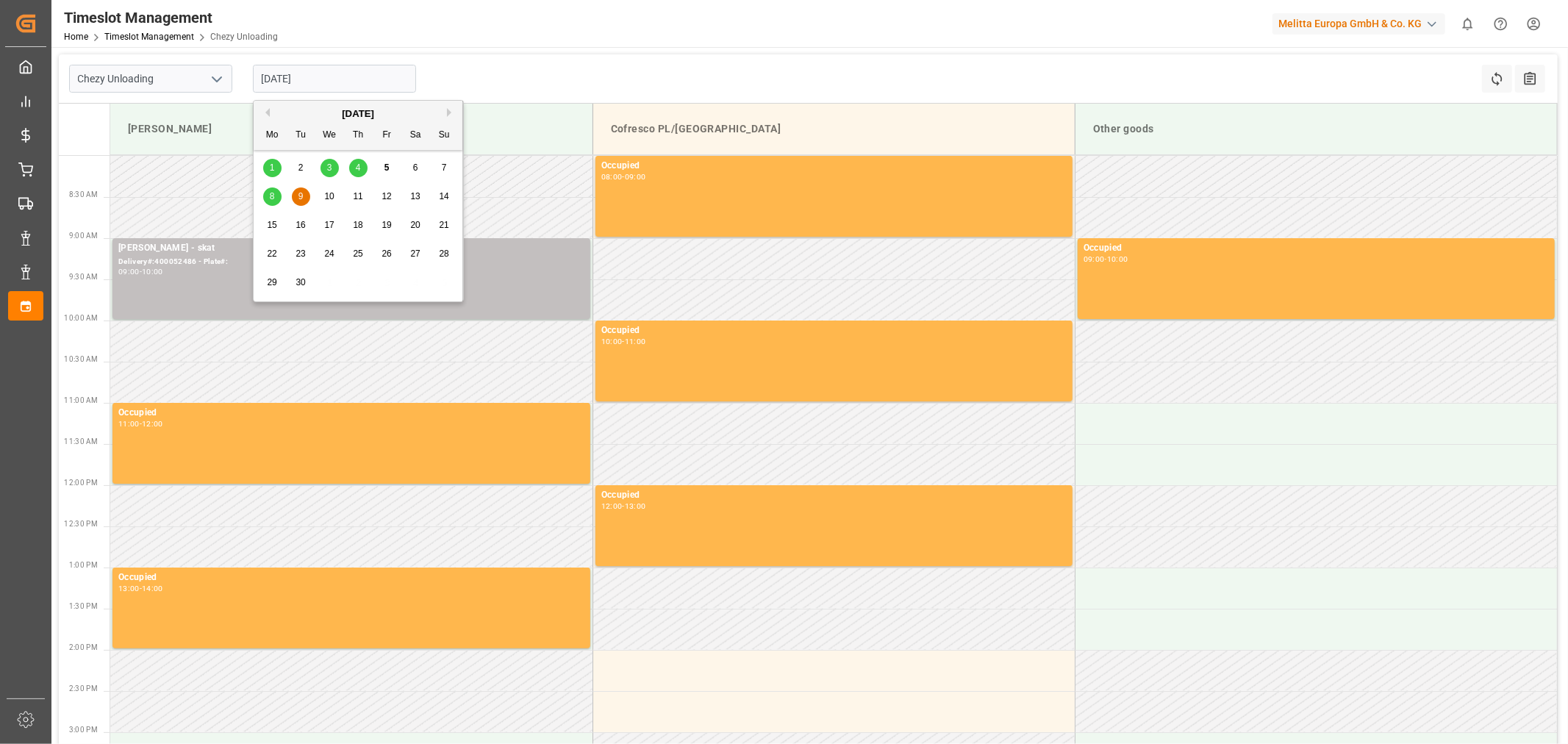
click at [292, 75] on input "[DATE]" at bounding box center [334, 78] width 163 height 28
click at [270, 201] on div "8" at bounding box center [273, 197] width 19 height 18
type input "[DATE]"
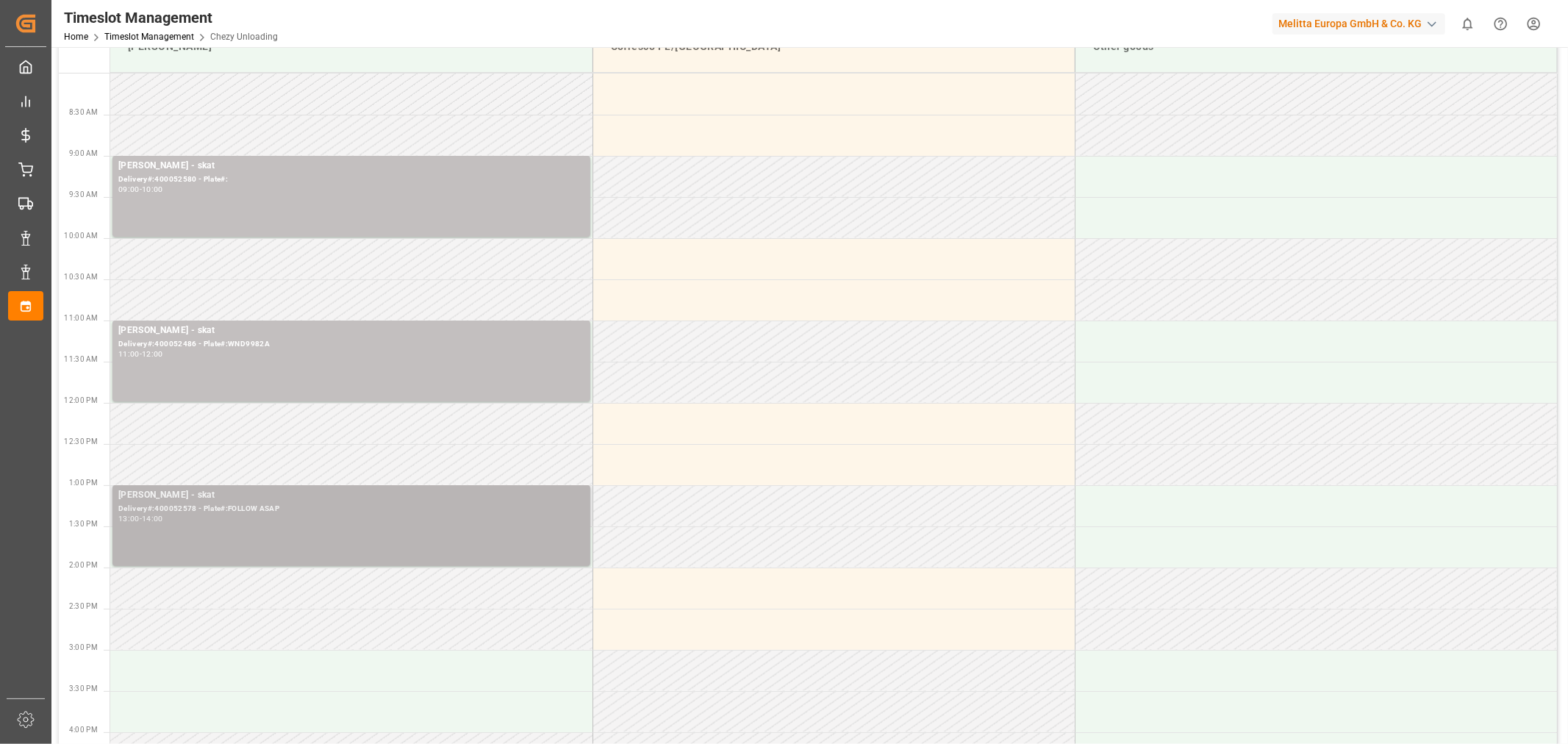
scroll to position [82, 0]
